Goal: Communication & Community: Answer question/provide support

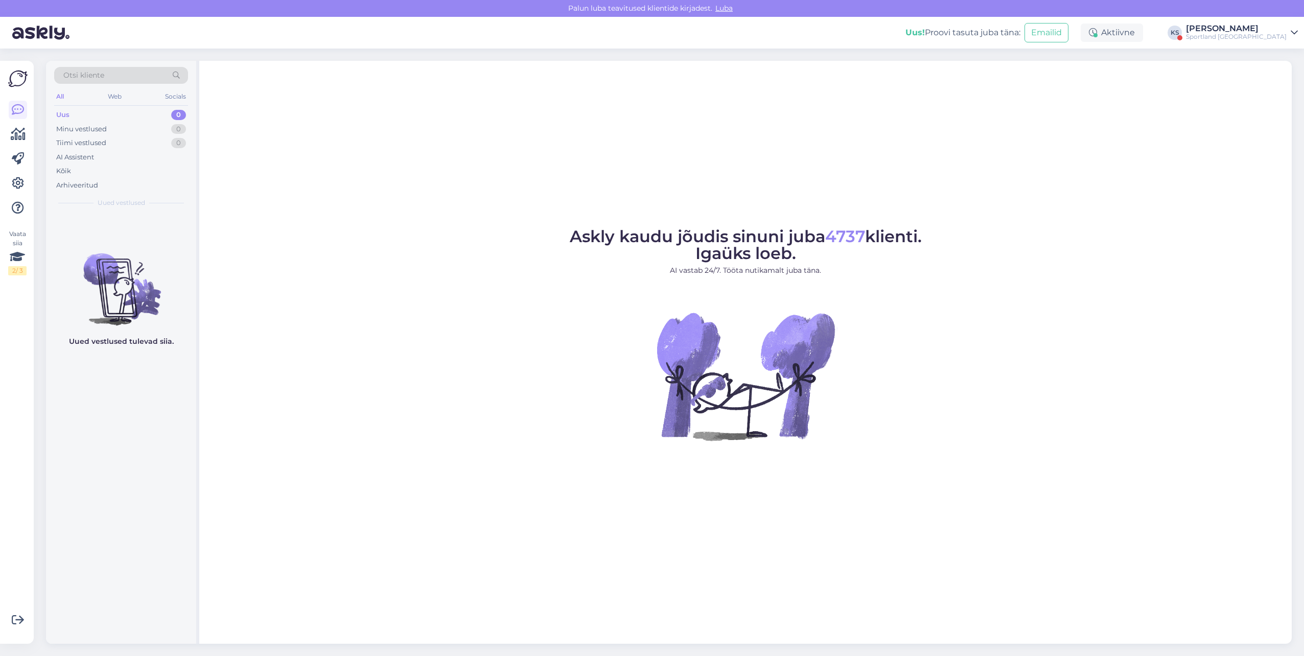
drag, startPoint x: 1266, startPoint y: 30, endPoint x: 1266, endPoint y: 41, distance: 11.2
click at [1266, 30] on div "[PERSON_NAME]" at bounding box center [1236, 29] width 101 height 8
click at [1274, 76] on button "Ava" at bounding box center [1278, 79] width 22 height 16
click at [1256, 30] on div "[PERSON_NAME]" at bounding box center [1236, 29] width 101 height 8
click at [1266, 49] on div "Sportland [GEOGRAPHIC_DATA] Ava" at bounding box center [1203, 57] width 189 height 22
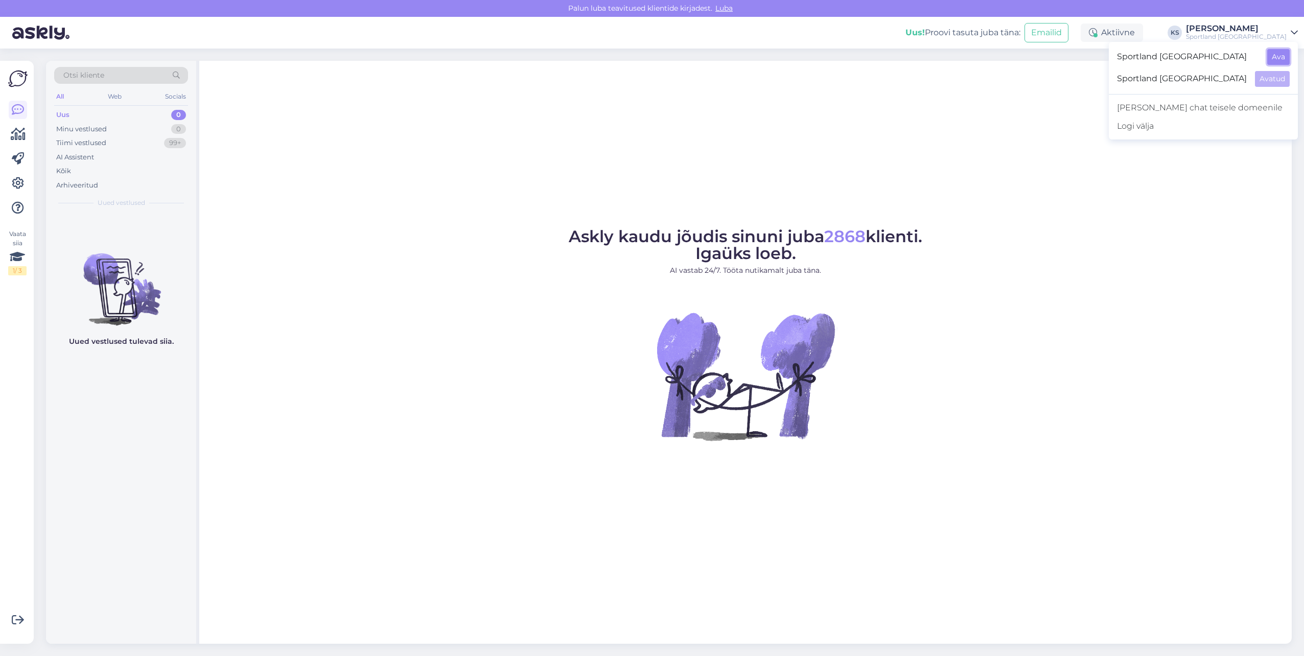
click at [1272, 57] on button "Ava" at bounding box center [1278, 57] width 22 height 16
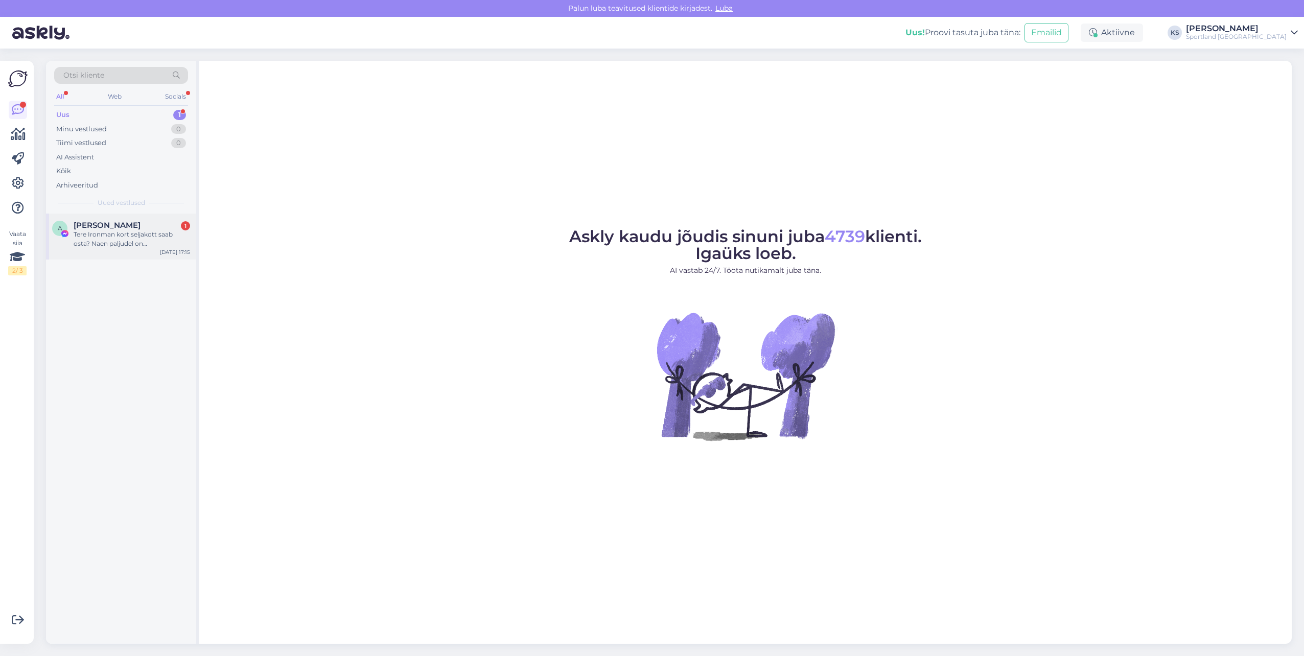
click at [138, 228] on div "[PERSON_NAME] 1" at bounding box center [132, 225] width 116 height 9
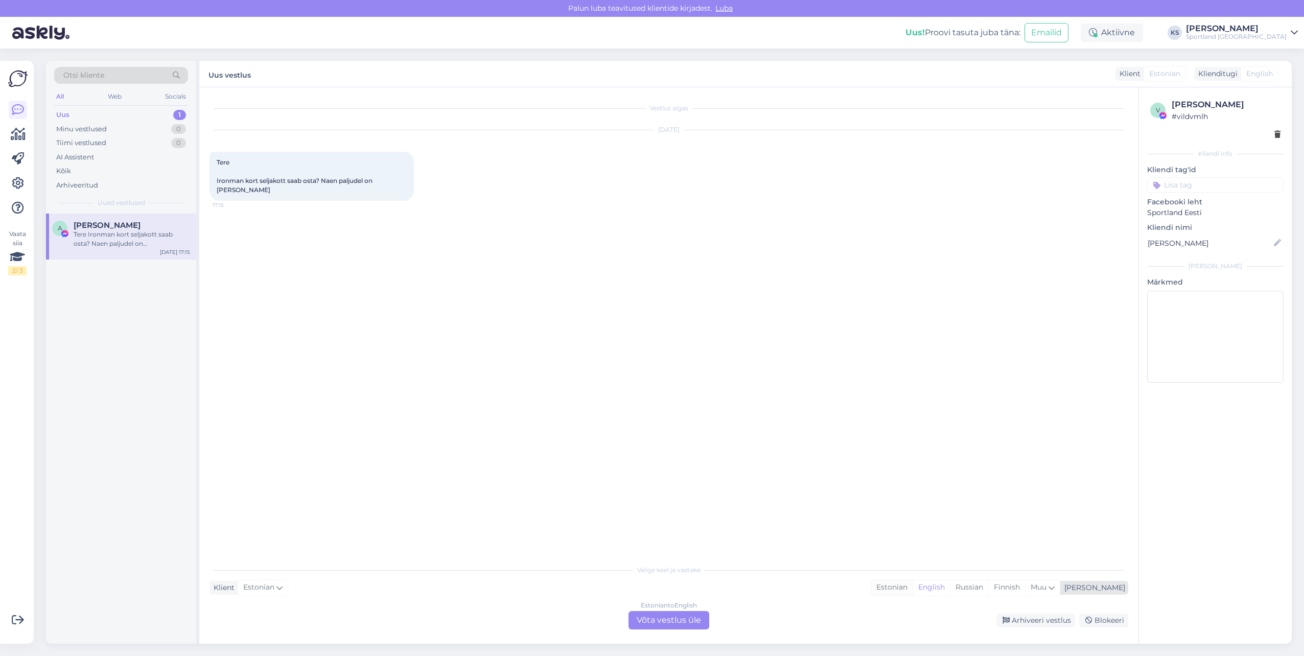
click at [912, 592] on div "Estonian" at bounding box center [891, 587] width 41 height 15
click at [688, 608] on div "Estonian to Estonian" at bounding box center [669, 605] width 61 height 9
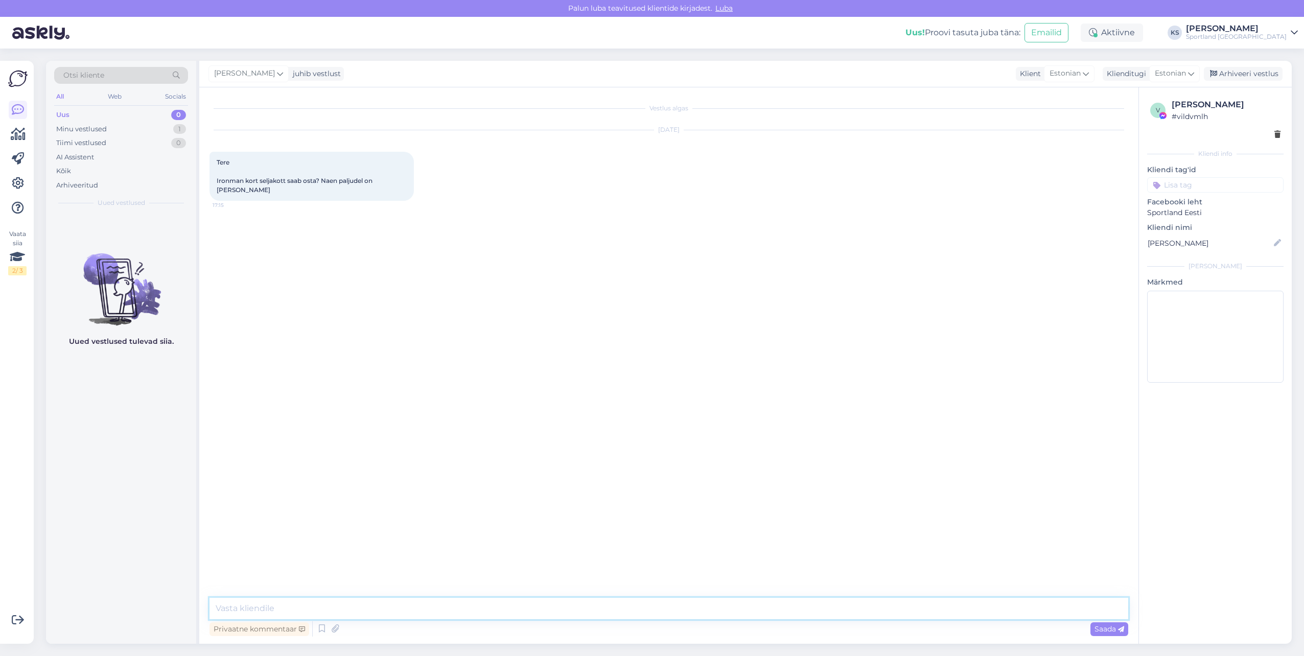
click at [689, 608] on textarea at bounding box center [668, 608] width 919 height 21
type textarea "Tere! [PERSON_NAME] klienditeenindusest"
click at [409, 604] on textarea at bounding box center [668, 608] width 919 height 21
type textarea "M"
type textarea "K"
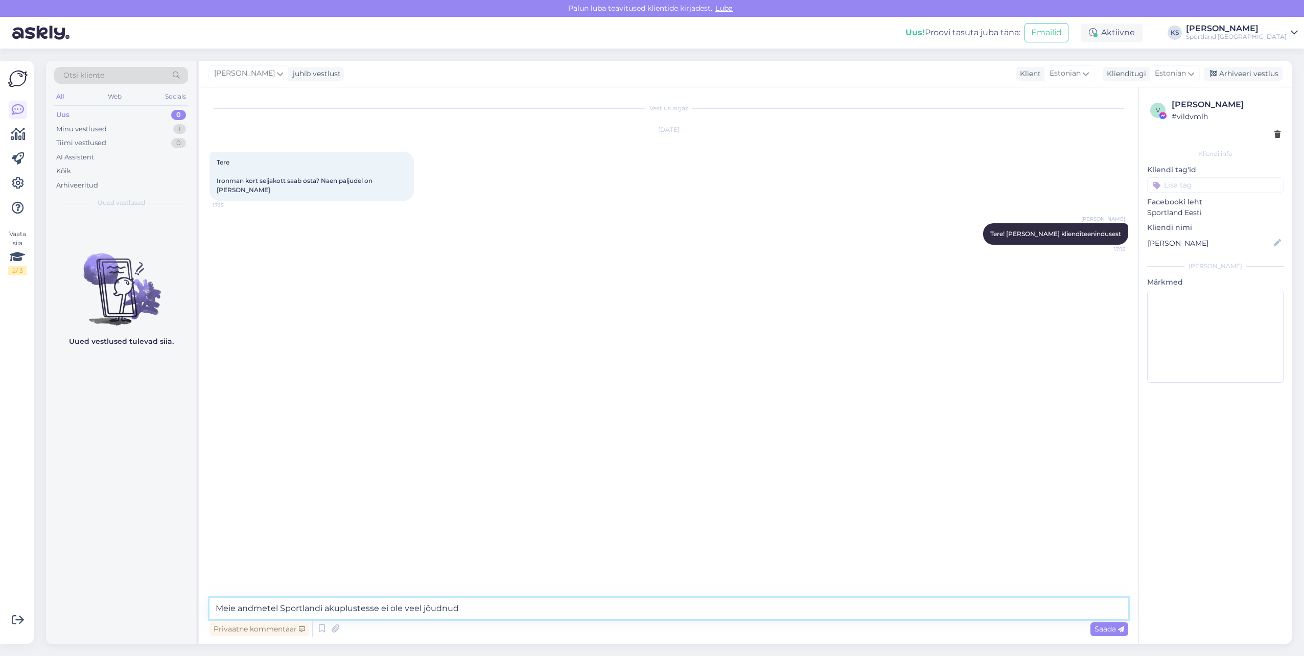
click at [327, 608] on textarea "Meie andmetel Sportlandi akuplustesse ei ole veel jõudnud" at bounding box center [668, 608] width 919 height 21
click at [328, 608] on textarea "Meie andmetel Sportlandi kuplustesse ei ole veel jõudnud" at bounding box center [668, 608] width 919 height 21
click at [351, 606] on textarea "Meie andmetel Sportlandi kauplustesse ei ole veel jõudnud" at bounding box center [668, 608] width 919 height 21
click at [501, 614] on textarea "Meie andmetel Sportlandi kauplustesse ei ole veel jõudnud" at bounding box center [668, 608] width 919 height 21
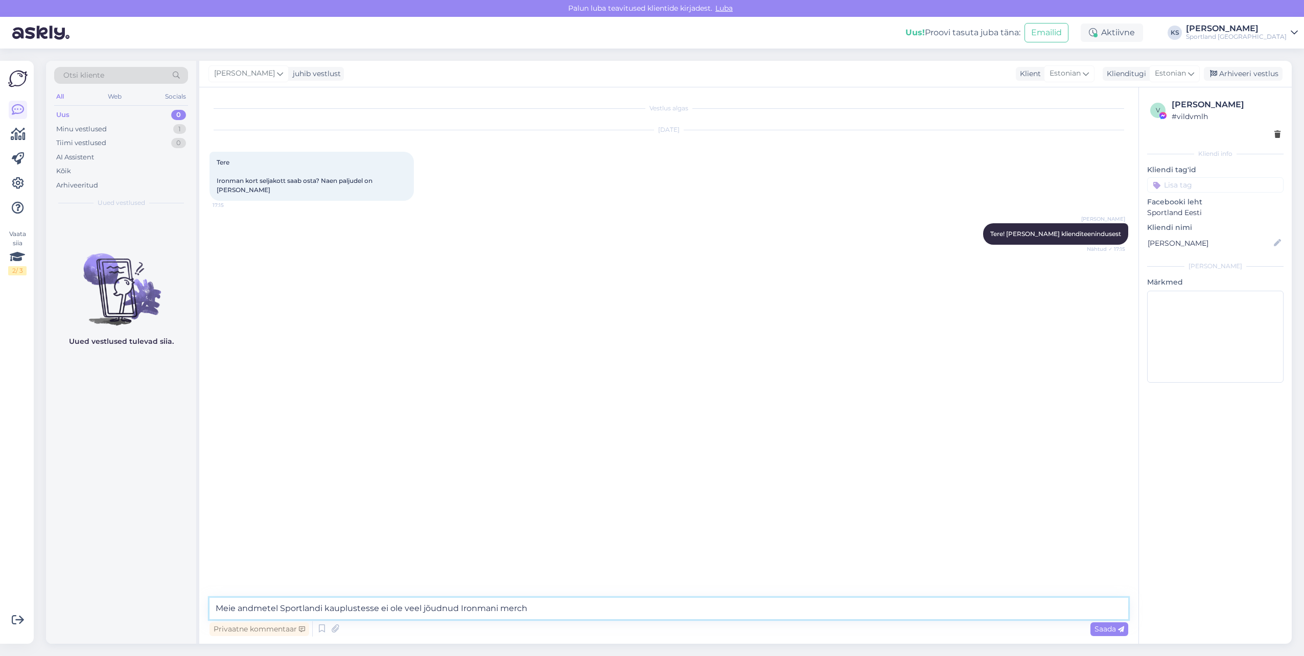
type textarea "Meie andmetel Sportlandi kauplustesse ei ole veel jõudnud Ironmani merch."
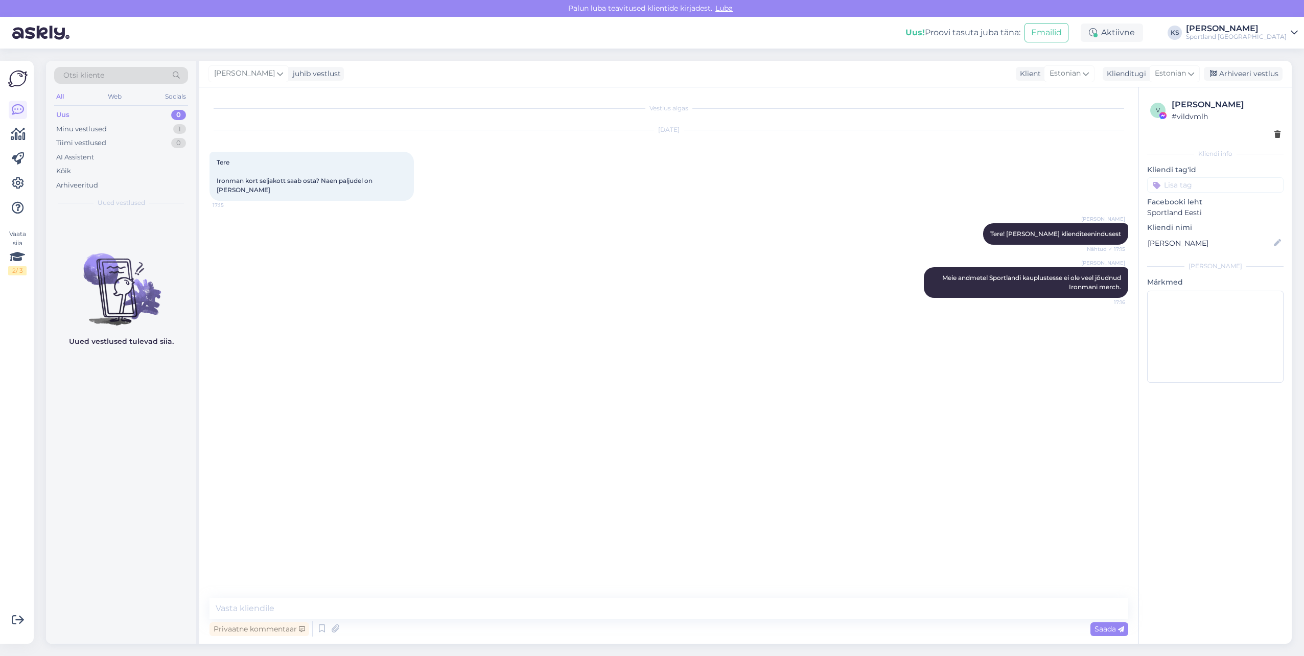
click at [1198, 186] on input at bounding box center [1215, 184] width 136 height 15
type input "ü"
type input "saada"
click at [1207, 214] on span "Toote saadavus" at bounding box center [1215, 212] width 48 height 6
click at [378, 612] on textarea at bounding box center [668, 608] width 919 height 21
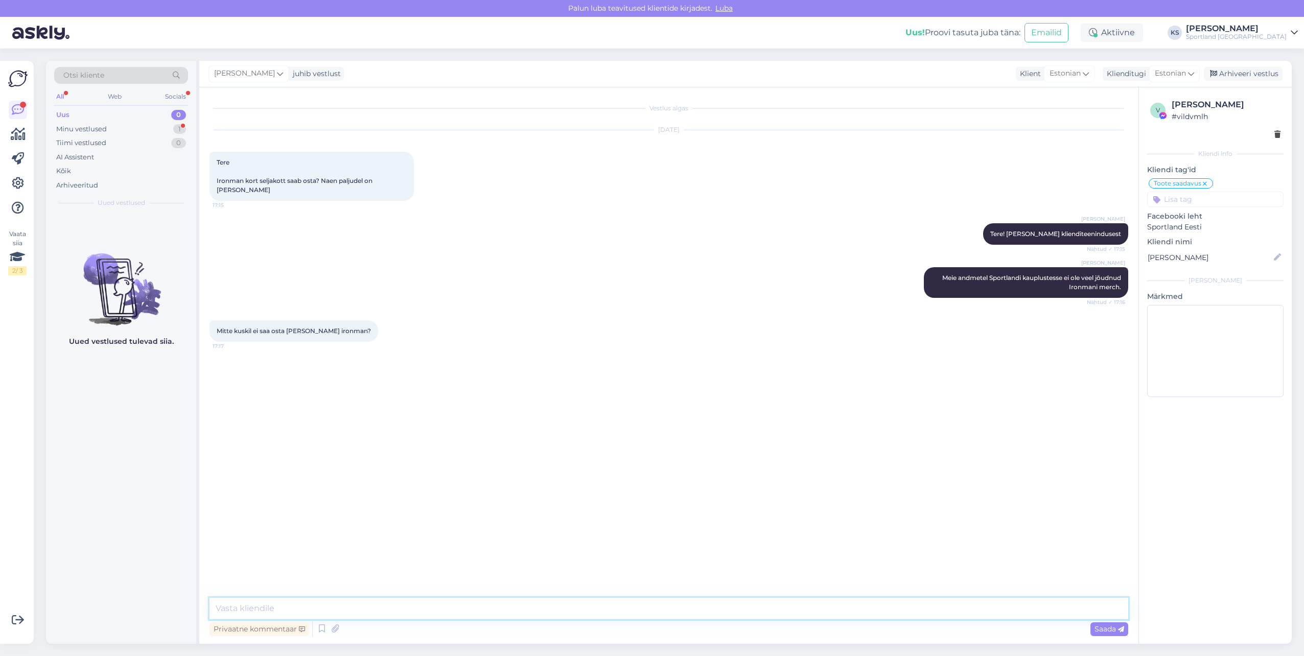
click at [348, 605] on textarea at bounding box center [668, 608] width 919 height 21
type textarea "P"
type textarea "Üks hetk, täpsustan selle üle"
click at [551, 612] on textarea at bounding box center [668, 608] width 919 height 21
click at [283, 606] on textarea "Saime te" at bounding box center [668, 608] width 919 height 21
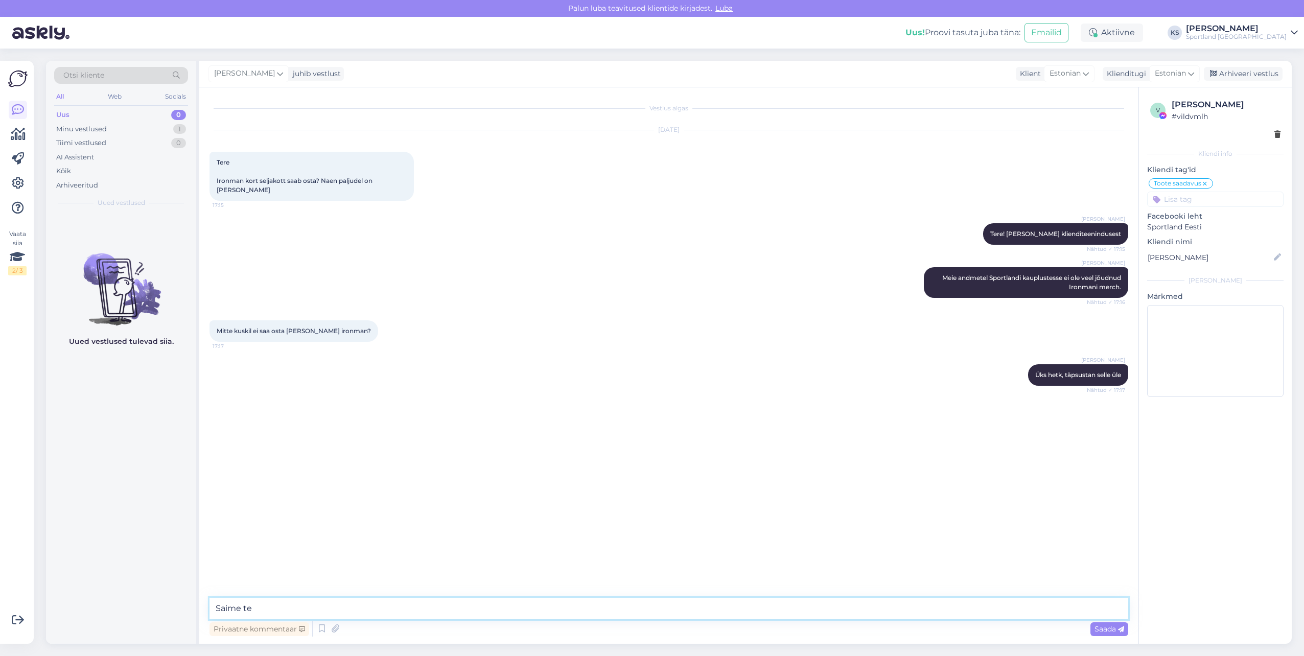
click at [283, 606] on textarea "Saime te" at bounding box center [668, 608] width 919 height 21
click at [329, 608] on textarea "Saime te" at bounding box center [668, 608] width 919 height 21
click at [327, 606] on textarea "[PERSON_NAME], et Sportlandis see aasta [PERSON_NAME] Ironmani tooteid müüki." at bounding box center [668, 608] width 919 height 21
click at [323, 609] on textarea "[PERSON_NAME], et Sportlandi see aasta [PERSON_NAME] Ironmani tooteid müüki." at bounding box center [668, 608] width 919 height 21
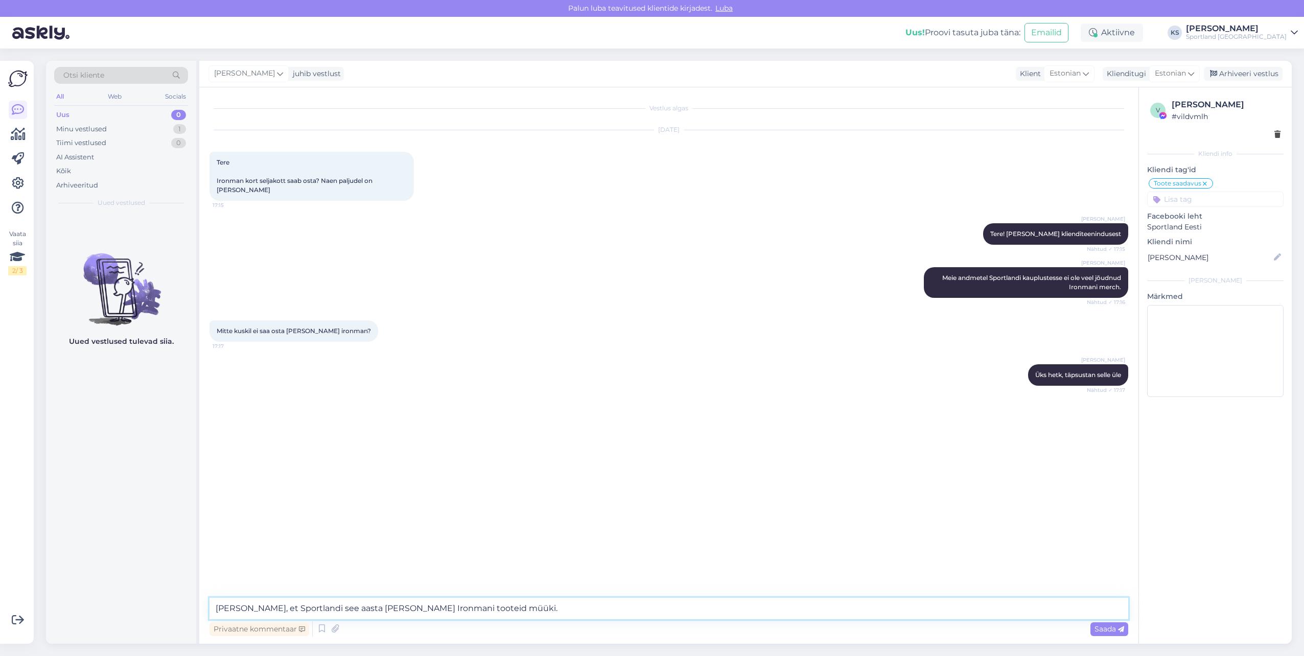
click at [323, 609] on textarea "[PERSON_NAME], et Sportlandi see aasta [PERSON_NAME] Ironmani tooteid müüki." at bounding box center [668, 608] width 919 height 21
paste textarea "l [PERSON_NAME] sel aastal"
drag, startPoint x: 324, startPoint y: 607, endPoint x: 337, endPoint y: 607, distance: 13.3
click at [324, 607] on textarea "[PERSON_NAME], et Sportlandil [PERSON_NAME] sel aastal Ironmani tooteid müüki." at bounding box center [668, 608] width 919 height 21
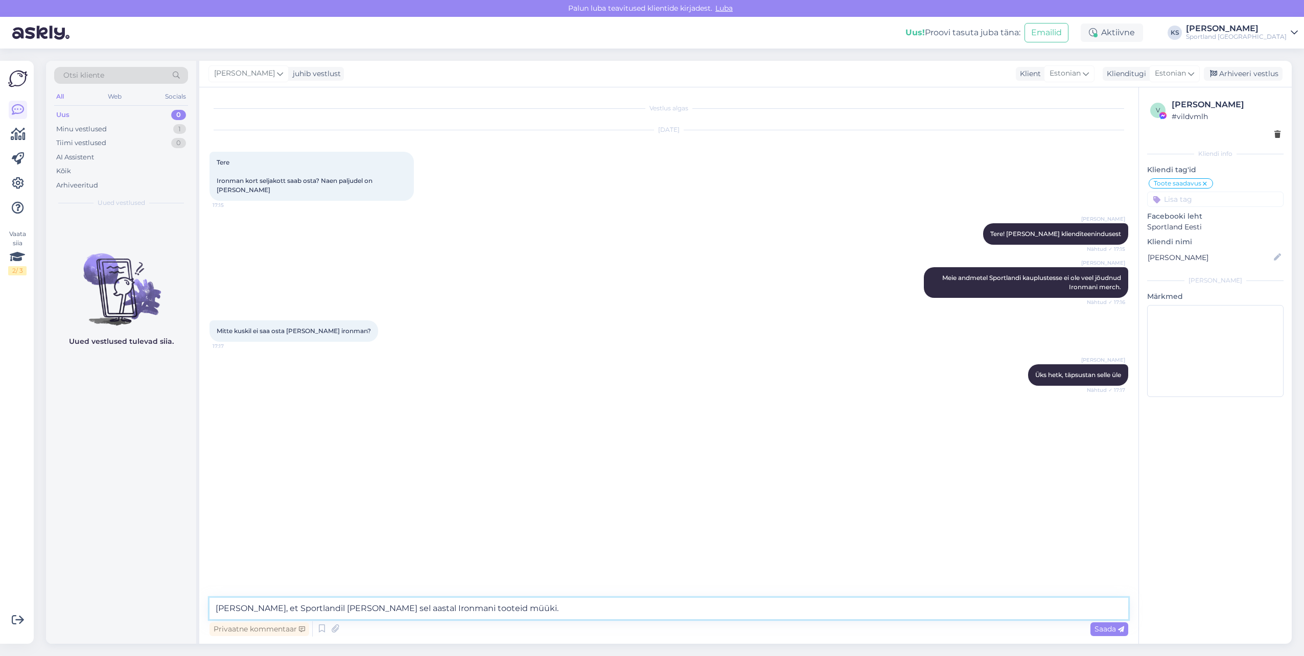
type textarea "[PERSON_NAME], et Sportlandi [PERSON_NAME] sel aastal Ironmani tooteid müüki."
click at [518, 613] on textarea "[PERSON_NAME], et Sportlandi [PERSON_NAME] sel aastal Ironmani tooteid müüki." at bounding box center [668, 608] width 919 height 21
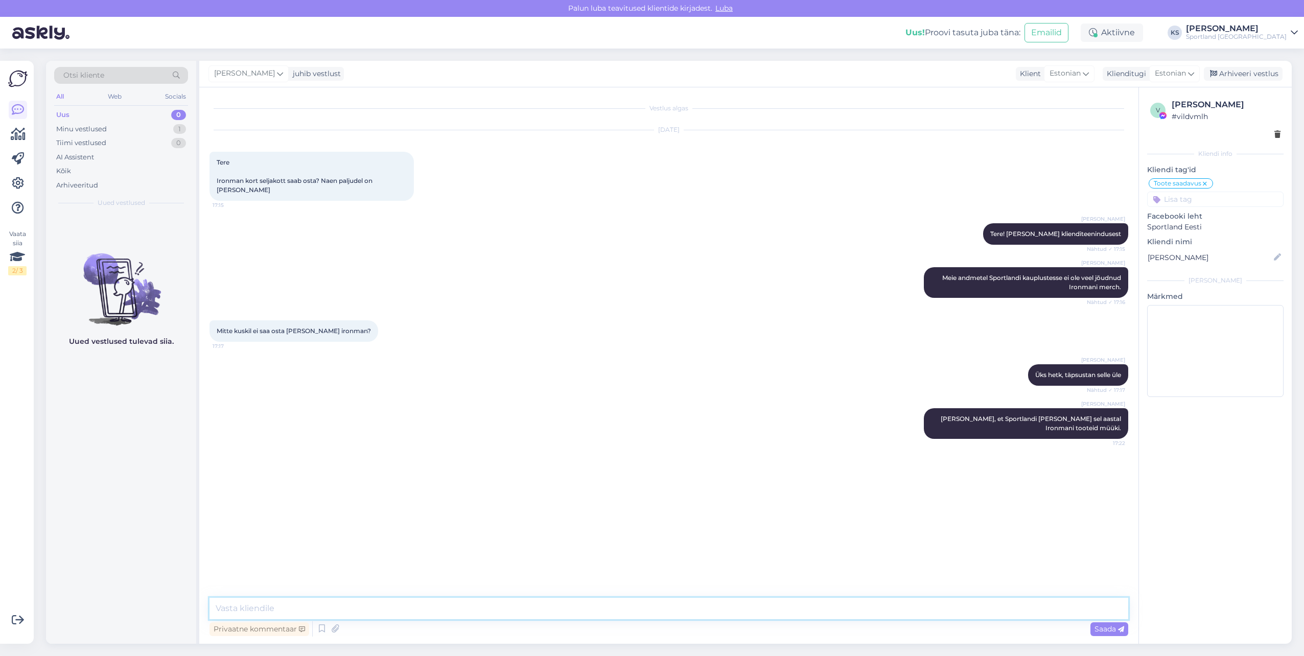
click at [685, 605] on textarea at bounding box center [668, 608] width 919 height 21
type textarea "K"
click at [307, 613] on textarea at bounding box center [668, 608] width 919 height 21
type textarea "Võimalik, et tooteid saab osta üritusel, kuid seda 100% me garanteerida ei saa.…"
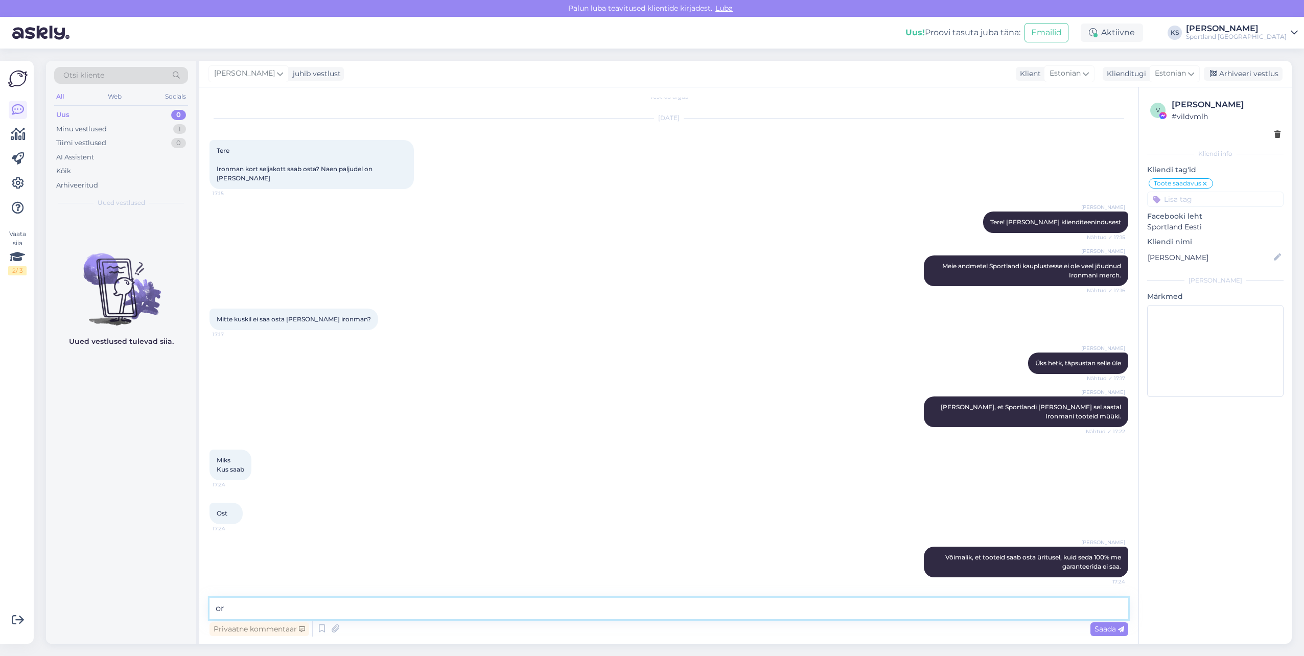
type textarea "o"
type textarea "S"
click at [339, 605] on textarea at bounding box center [668, 608] width 919 height 21
type textarea "s"
type textarea "S"
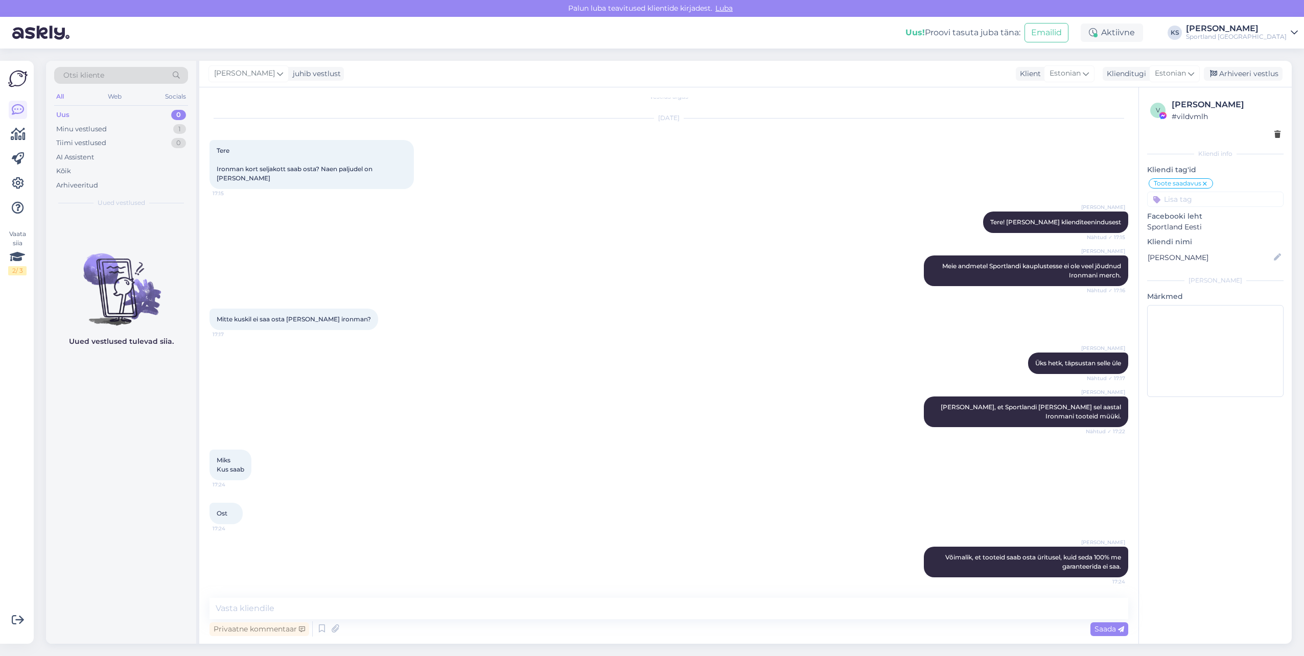
click at [275, 34] on div "Uus! Proovi tasuta [PERSON_NAME]: Emailid Aktiivne KS [PERSON_NAME] Sportland […" at bounding box center [652, 33] width 1304 height 32
click at [661, 609] on textarea at bounding box center [668, 608] width 919 height 21
type textarea "Kas ma saan teile hetkel veel abiks olla?"
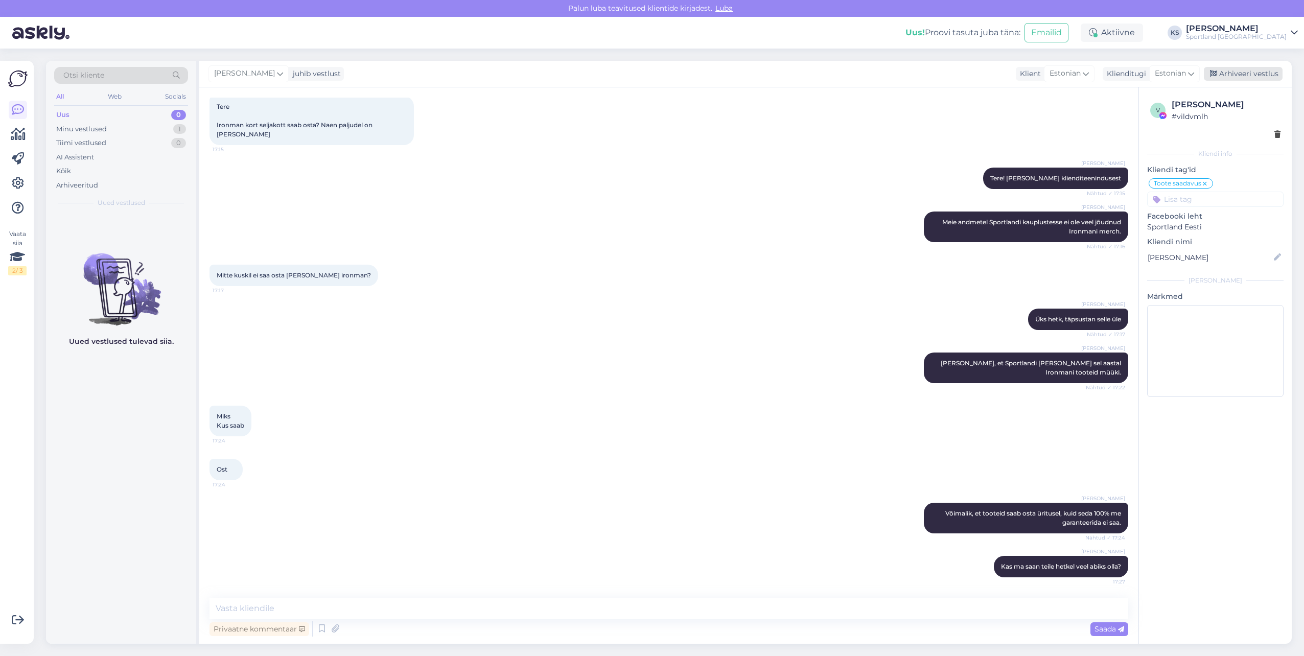
click at [1255, 71] on div "Arhiveeri vestlus" at bounding box center [1243, 74] width 79 height 14
click at [20, 144] on div at bounding box center [18, 159] width 18 height 116
click at [15, 132] on icon at bounding box center [18, 134] width 15 height 12
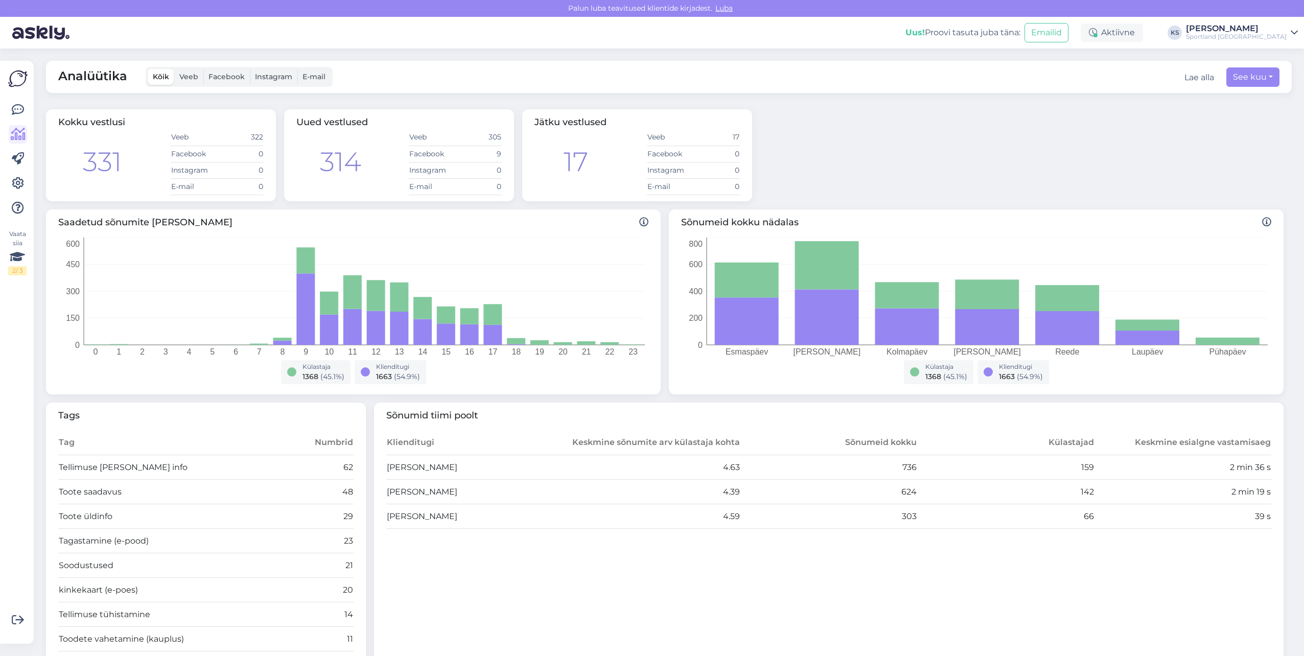
click at [37, 108] on div "Vaata siia 2 / 3 Võimalused Veendu, et Askly loob sulle väärtust. Sulge Ühenda …" at bounding box center [20, 352] width 40 height 607
click at [20, 110] on icon at bounding box center [18, 110] width 12 height 12
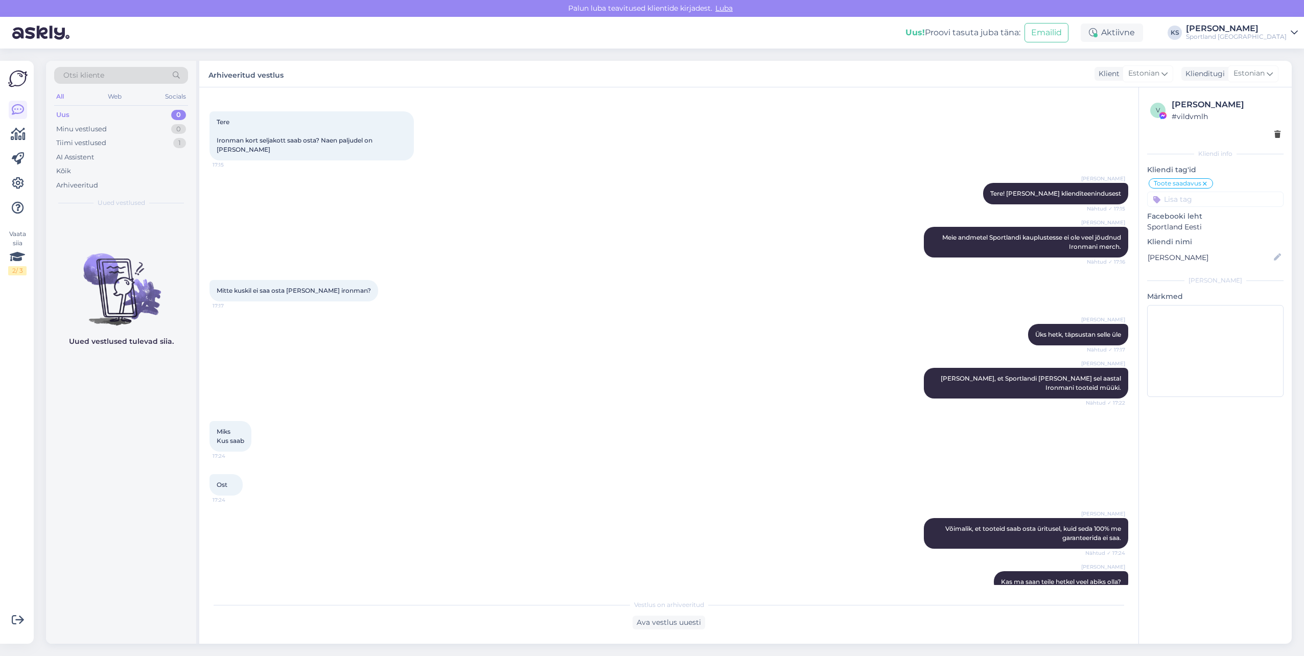
scroll to position [59, 0]
